Goal: Task Accomplishment & Management: Use online tool/utility

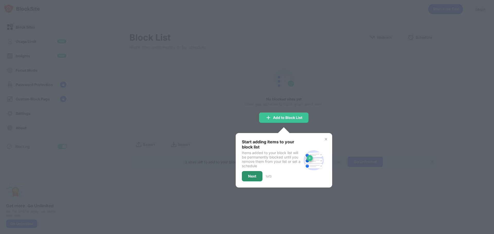
click at [254, 178] on div "Next" at bounding box center [252, 176] width 21 height 10
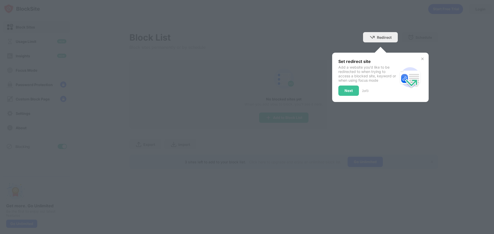
click at [424, 60] on img at bounding box center [422, 59] width 4 height 4
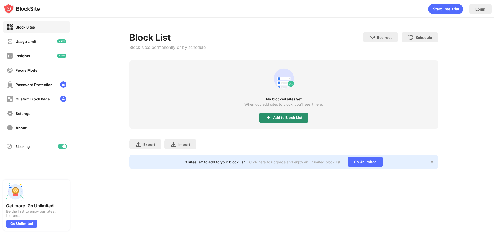
click at [283, 119] on div "Add to Block List" at bounding box center [287, 118] width 29 height 4
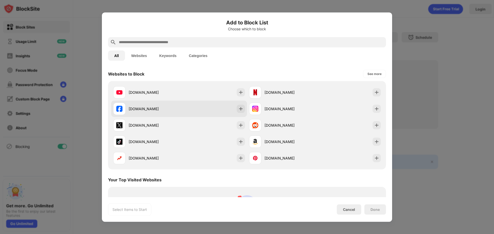
scroll to position [103, 0]
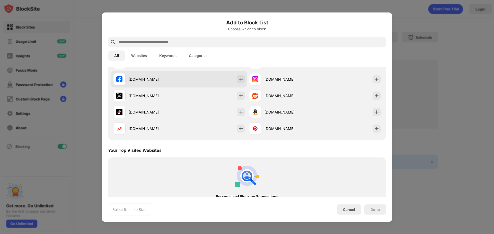
click at [154, 81] on div "[DOMAIN_NAME]" at bounding box center [154, 79] width 50 height 5
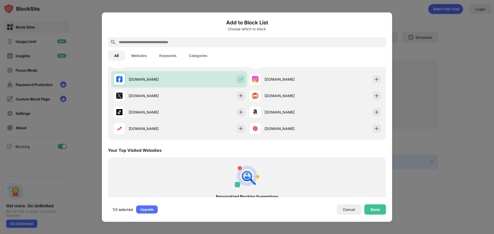
click at [149, 44] on input "text" at bounding box center [250, 42] width 265 height 6
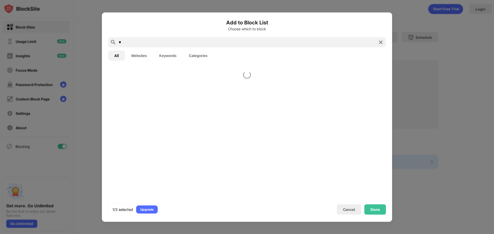
scroll to position [0, 0]
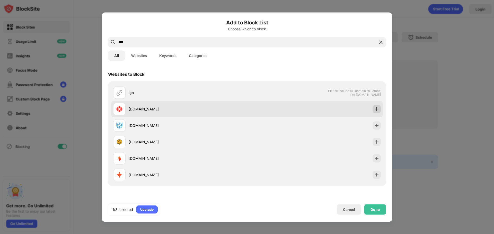
type input "***"
click at [372, 111] on div at bounding box center [376, 109] width 8 height 8
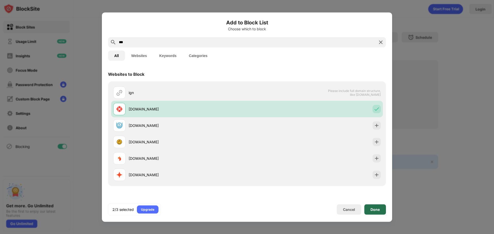
click at [381, 213] on div "Done" at bounding box center [375, 209] width 22 height 10
